Goal: Task Accomplishment & Management: Complete application form

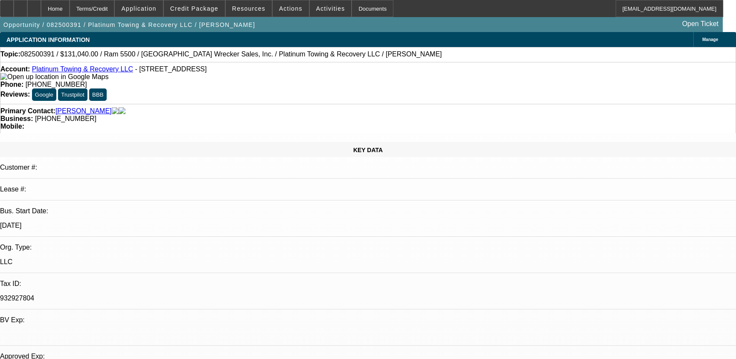
select select "0.1"
select select "0"
select select "2"
select select "0"
select select "6"
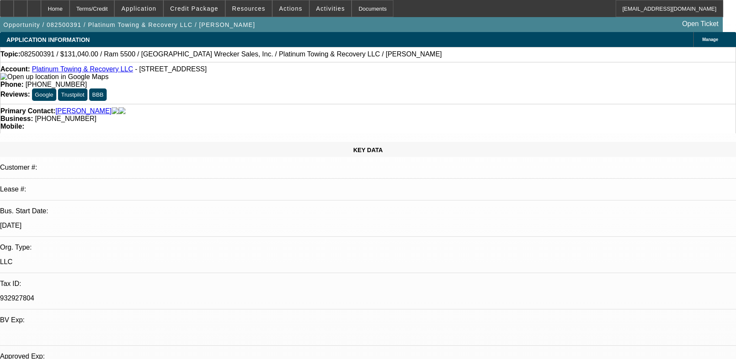
select select "0.1"
select select "0"
select select "2"
select select "0"
select select "6"
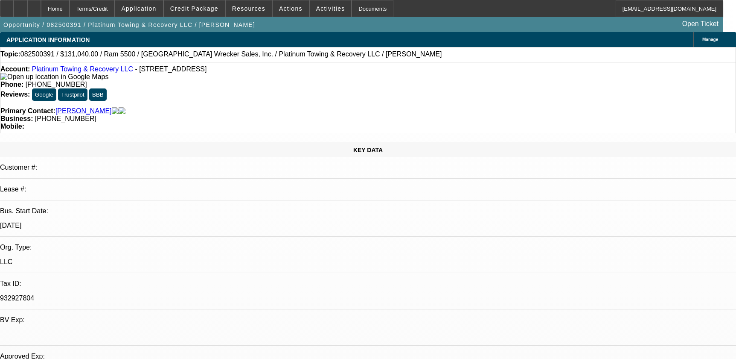
select select "0"
select select "2"
select select "0"
select select "6"
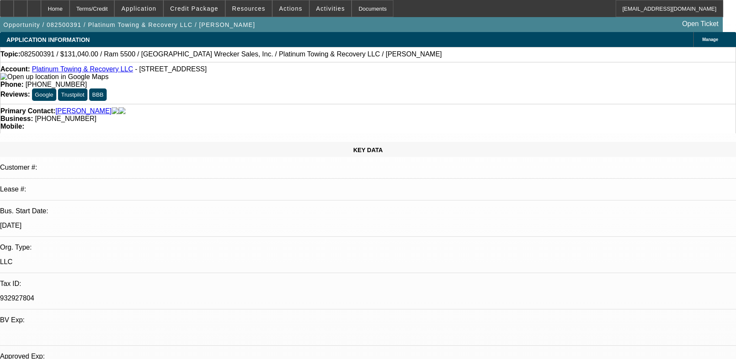
select select "0"
select select "2"
select select "0"
select select "6"
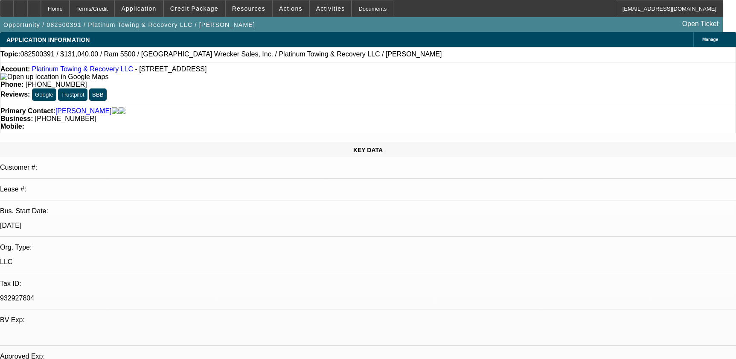
scroll to position [310, 0]
